Goal: Find specific fact: Find specific fact

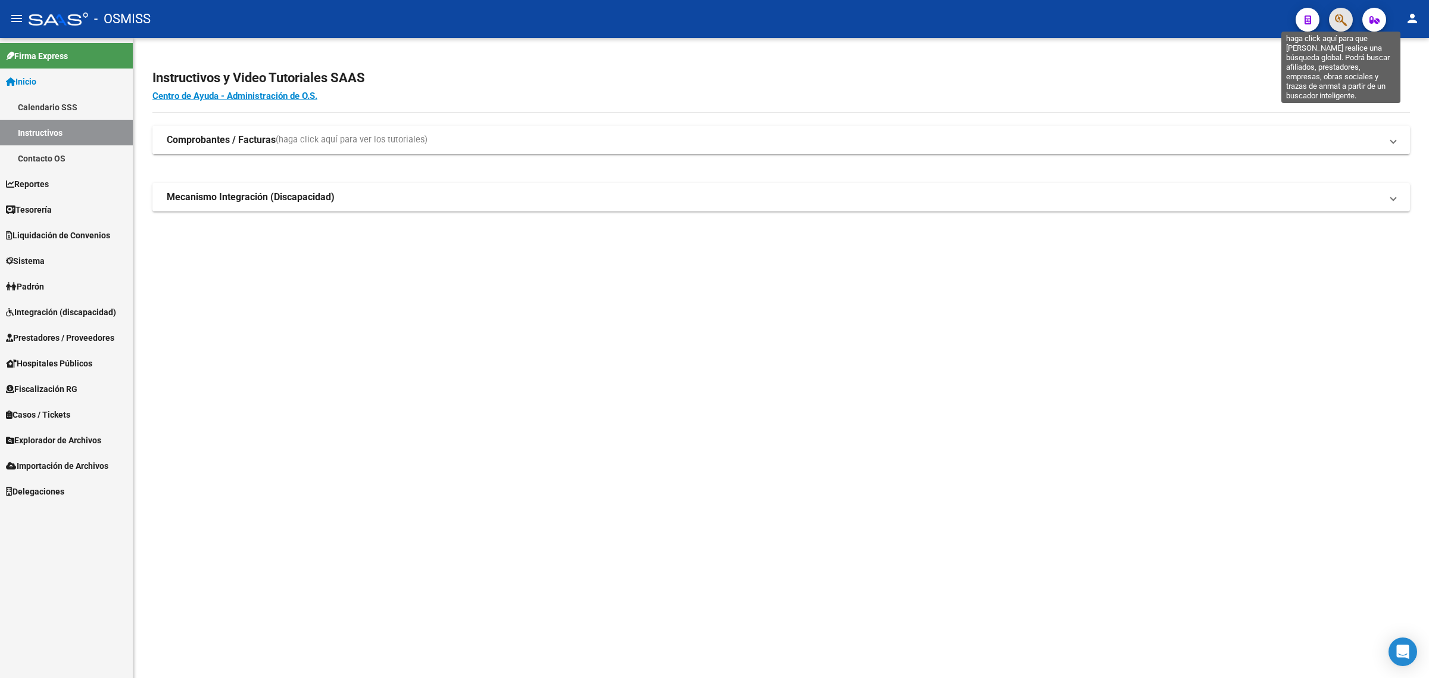
click at [1339, 23] on icon "button" at bounding box center [1341, 20] width 12 height 14
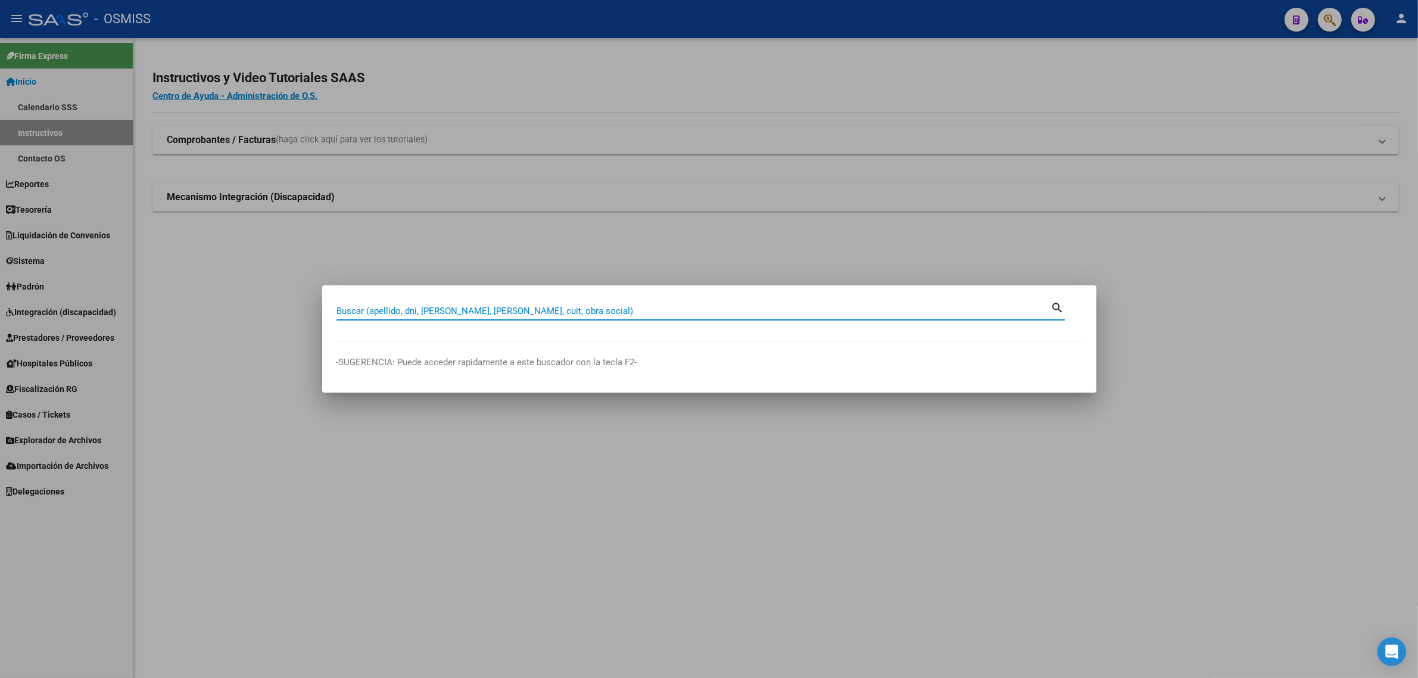
paste input "[PERSON_NAME]"
type input "[PERSON_NAME]"
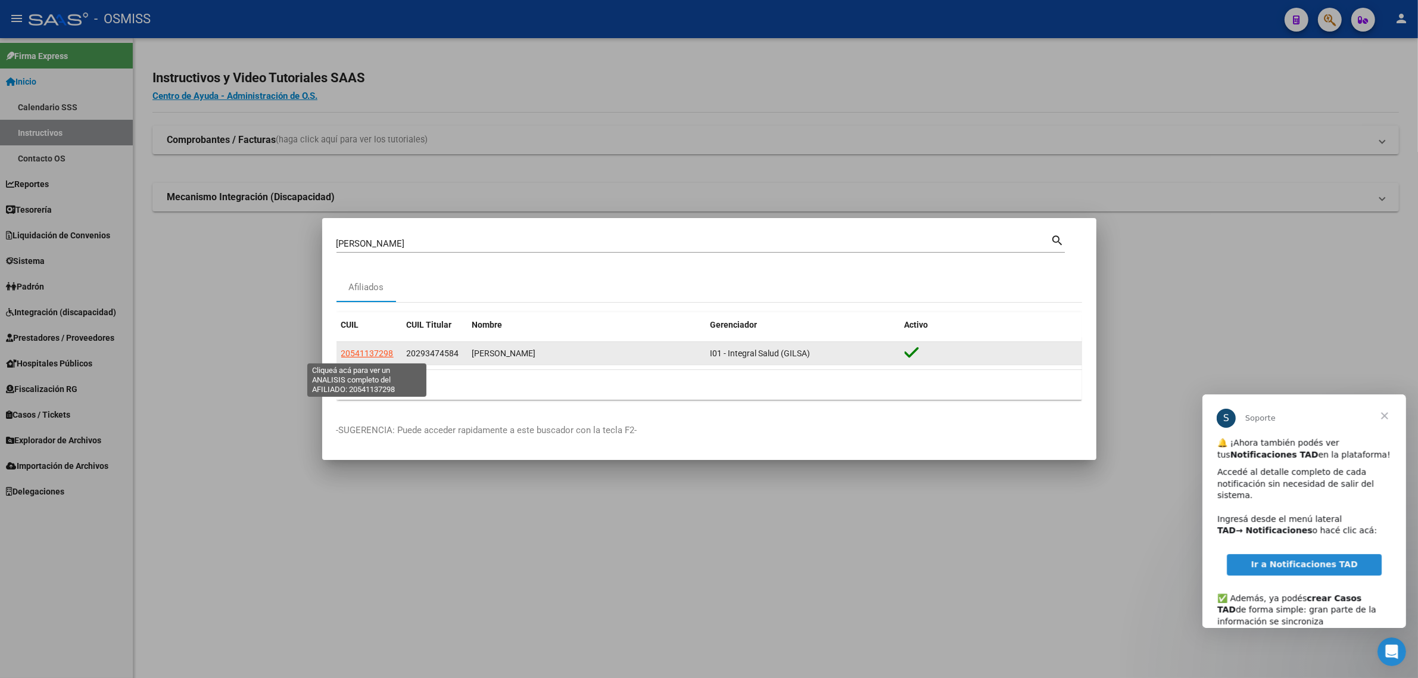
click at [352, 353] on span "20541137298" at bounding box center [367, 353] width 52 height 10
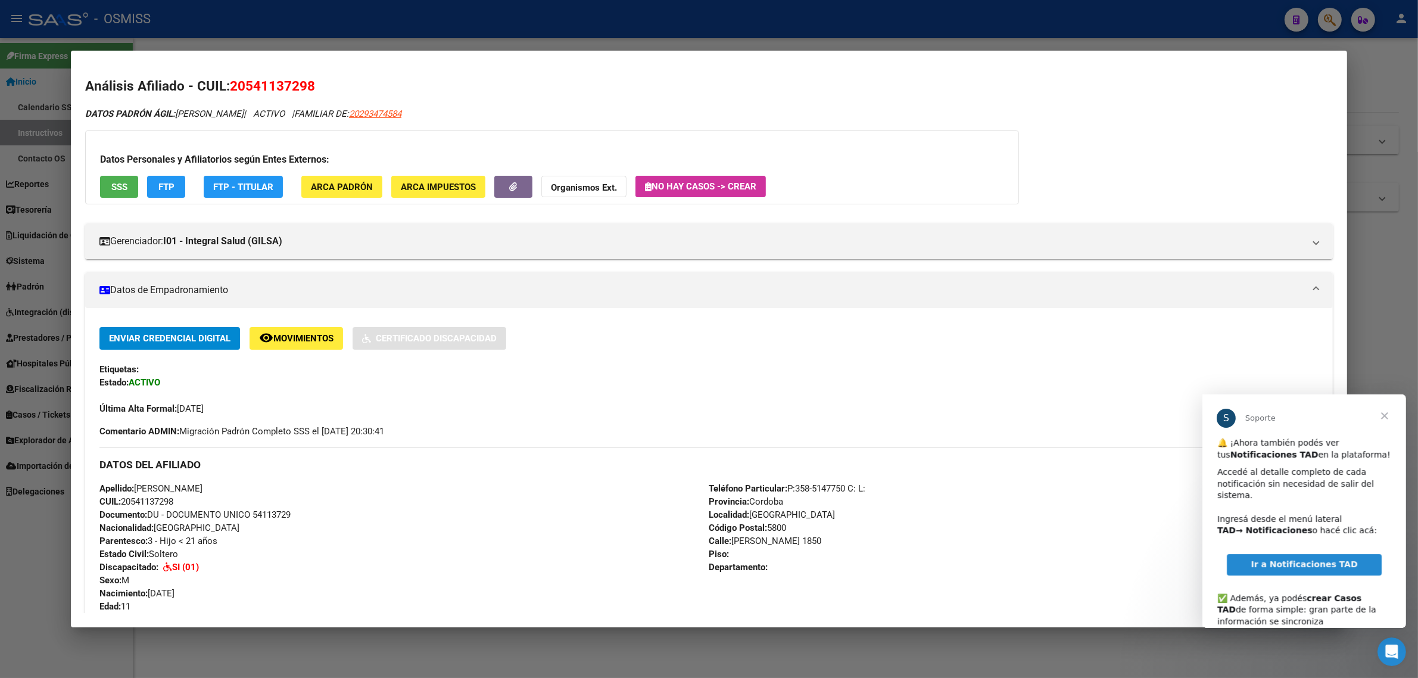
click at [1378, 413] on span "Cerrar" at bounding box center [1384, 415] width 43 height 43
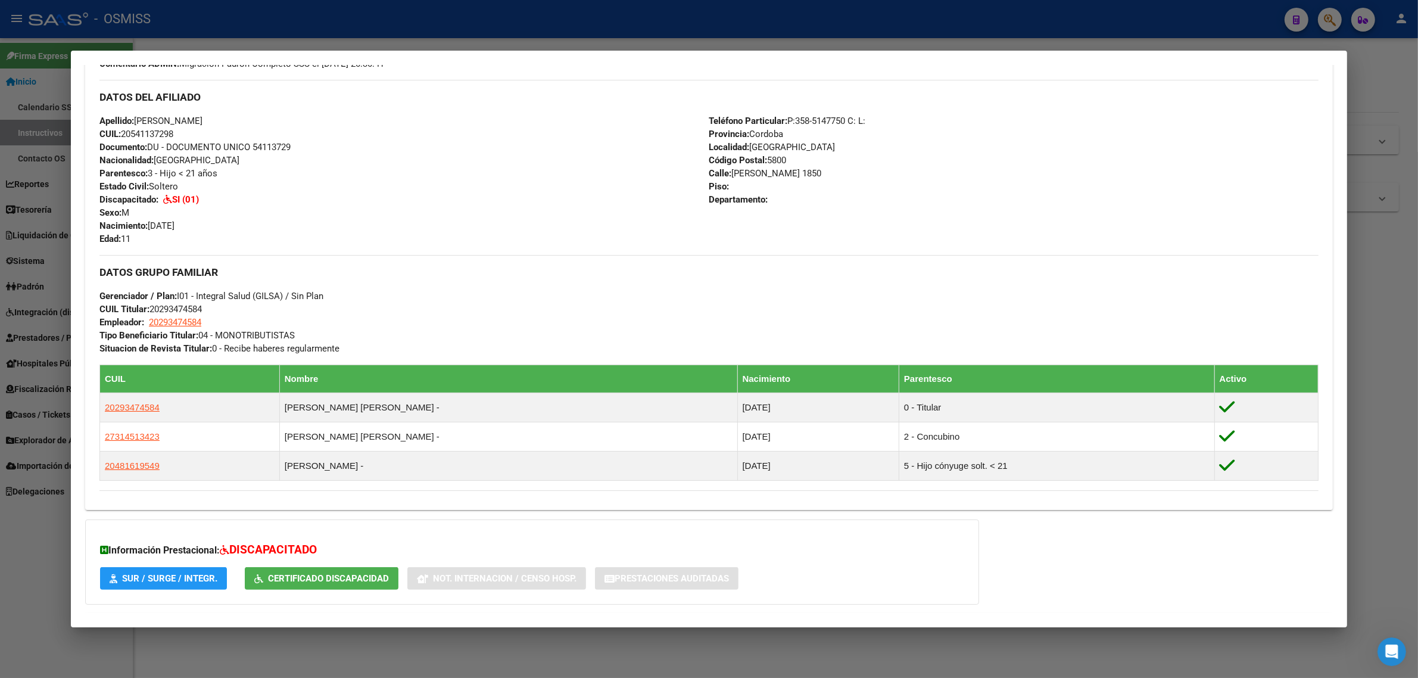
scroll to position [447, 0]
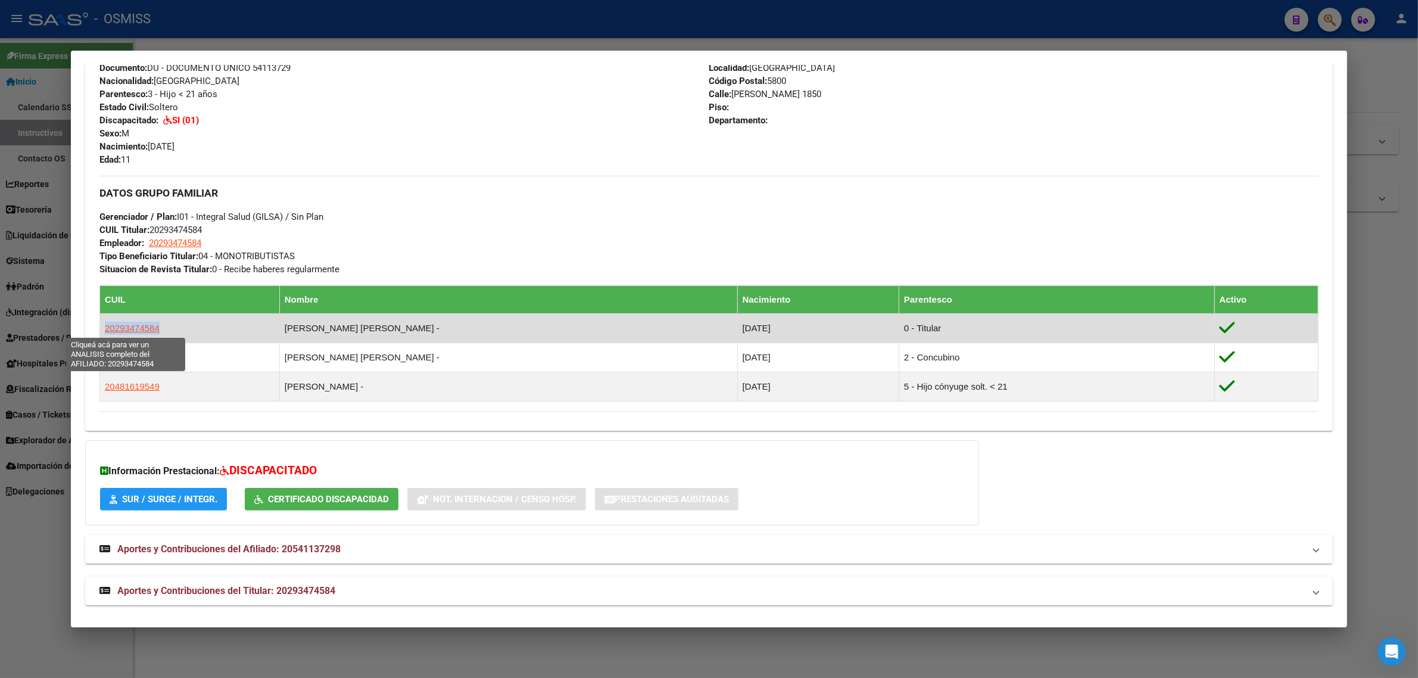
drag, startPoint x: 163, startPoint y: 325, endPoint x: 102, endPoint y: 331, distance: 61.0
click at [102, 331] on td "20293474584" at bounding box center [190, 327] width 180 height 29
copy span "20293474584"
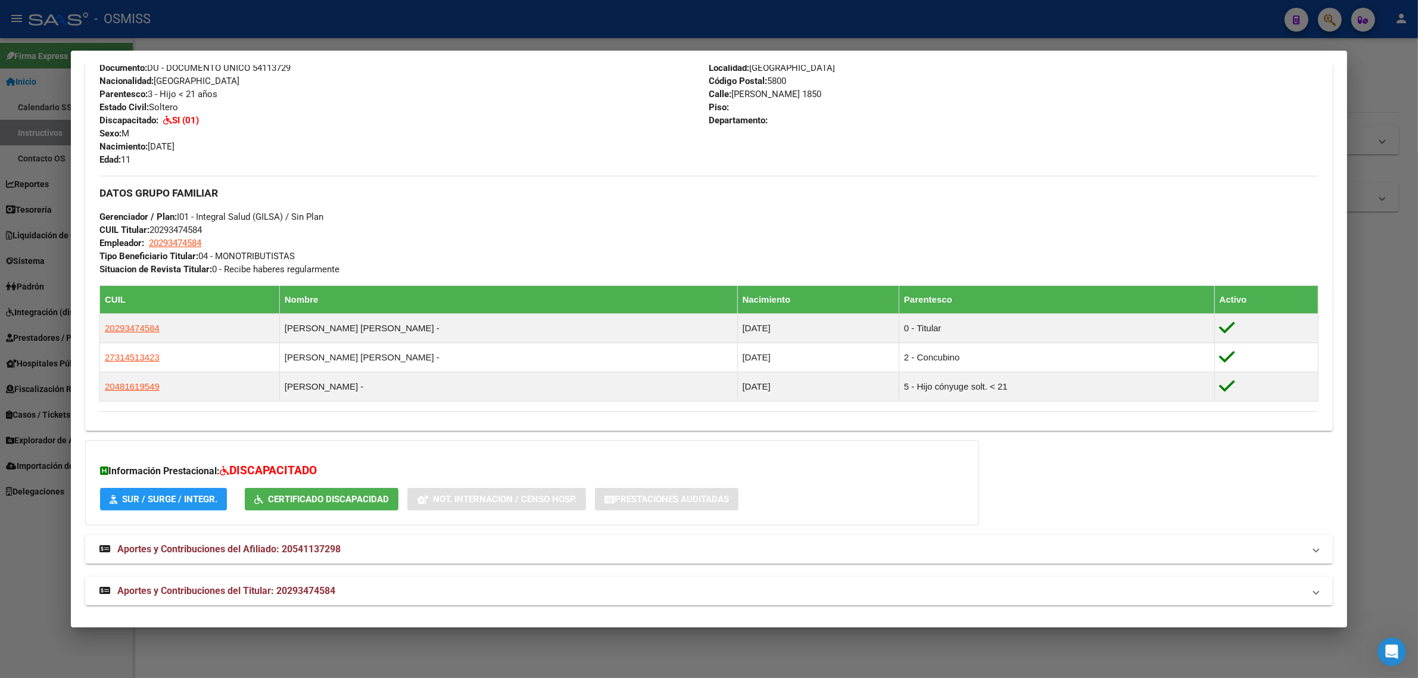
click at [295, 554] on span "Aportes y Contribuciones del Afiliado: 20541137298" at bounding box center [228, 548] width 223 height 11
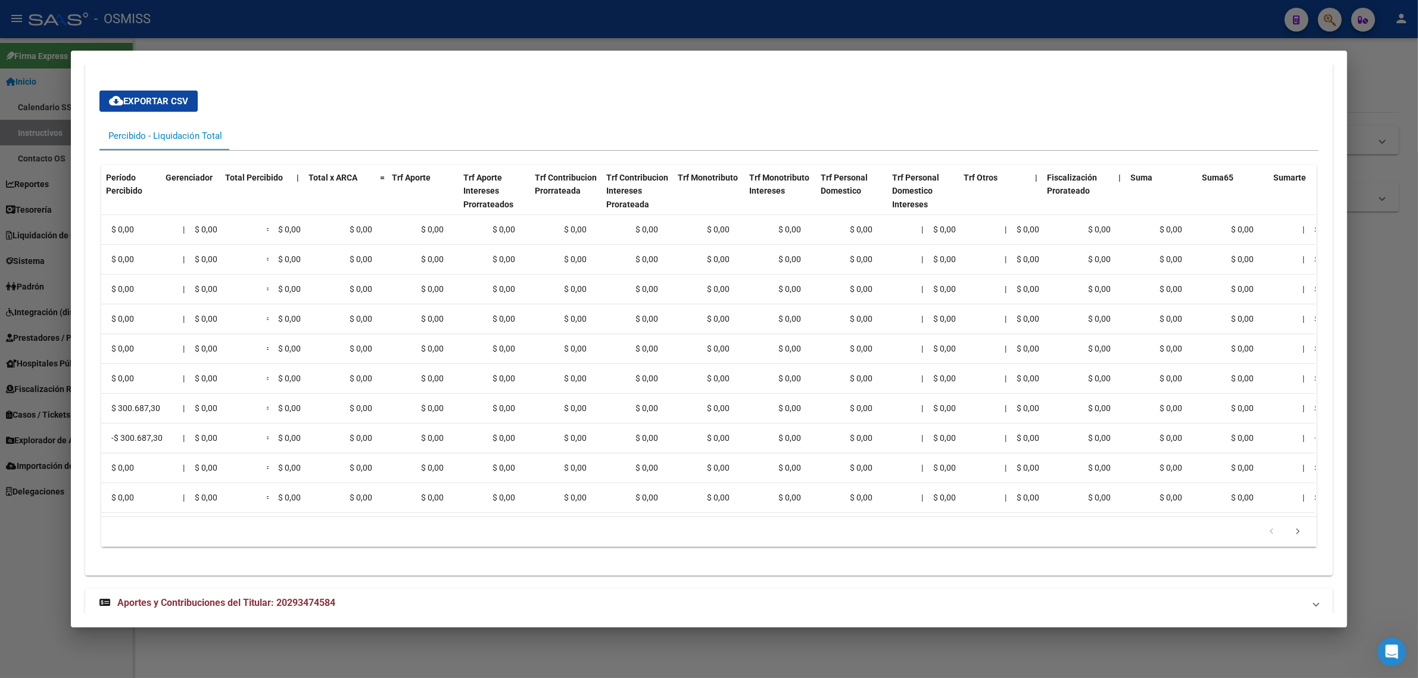
scroll to position [0, 0]
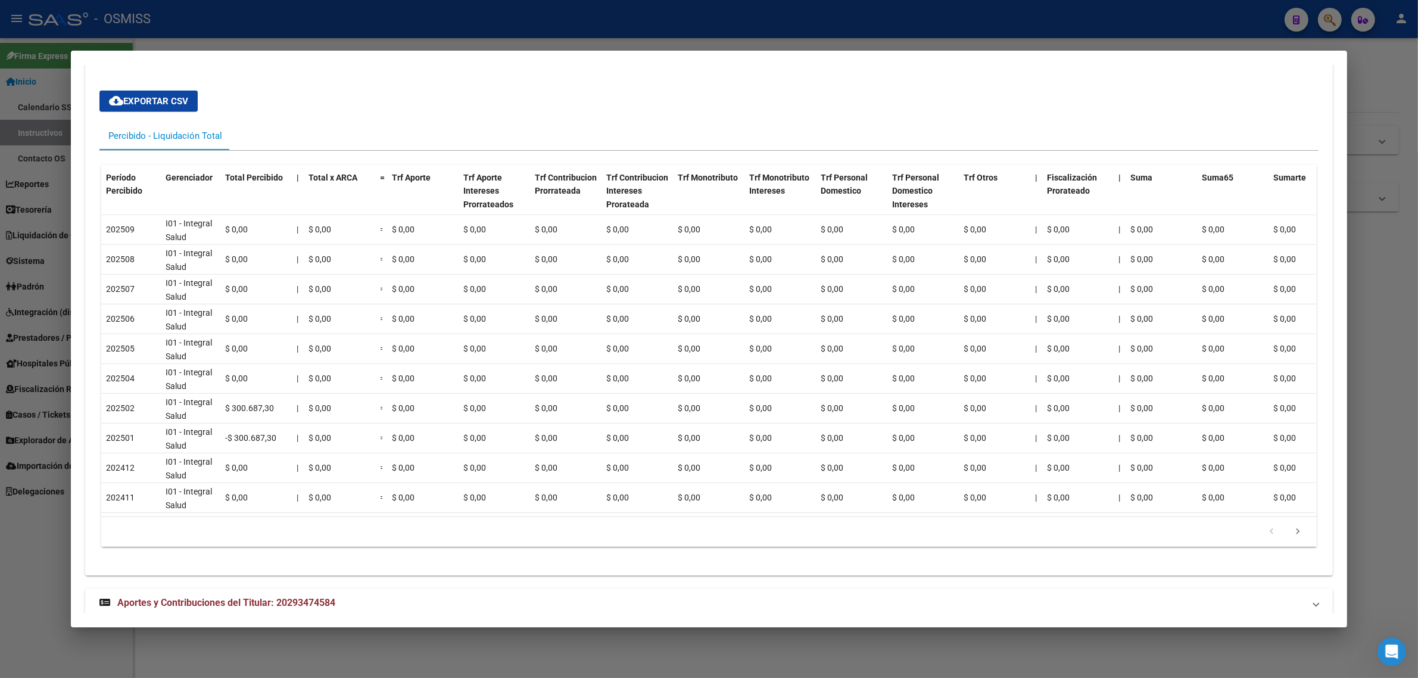
click at [250, 16] on div at bounding box center [709, 339] width 1418 height 678
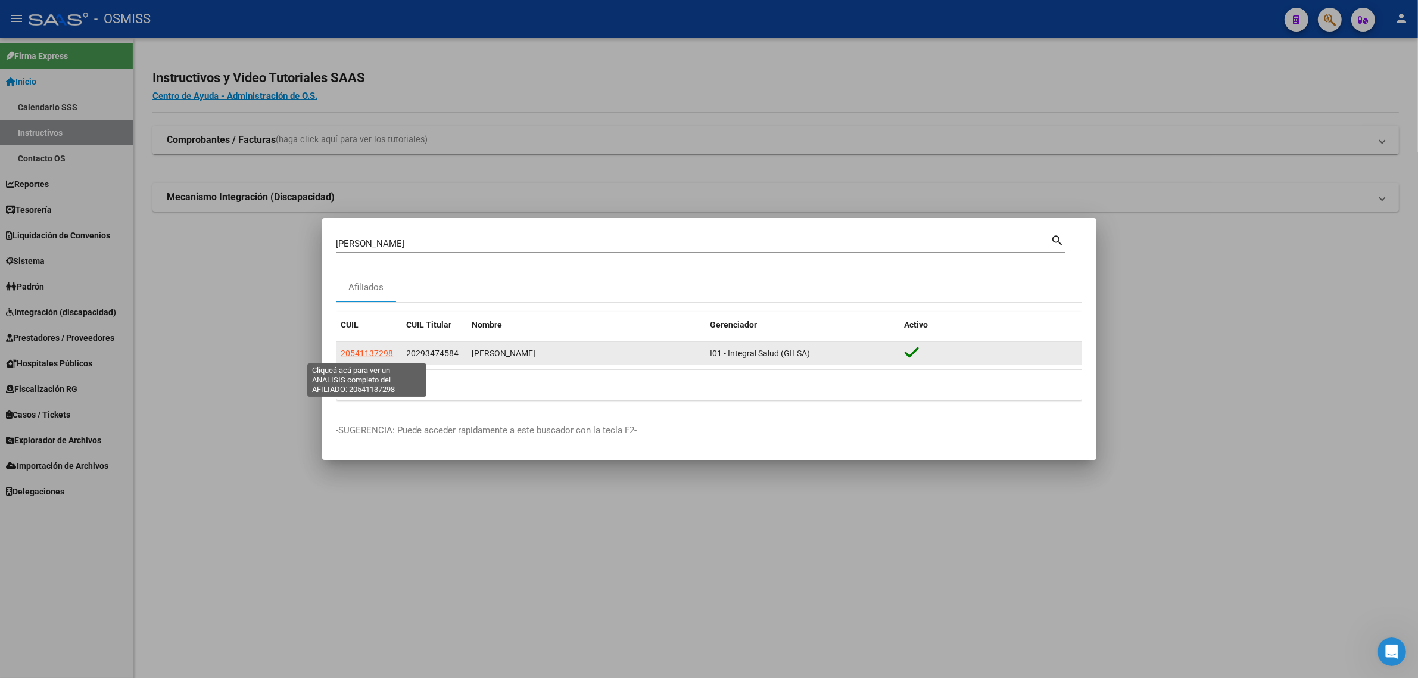
drag, startPoint x: 395, startPoint y: 359, endPoint x: 343, endPoint y: 354, distance: 52.0
click at [343, 354] on div "20541137298" at bounding box center [369, 354] width 56 height 14
copy span "20541137298"
